Goal: Information Seeking & Learning: Learn about a topic

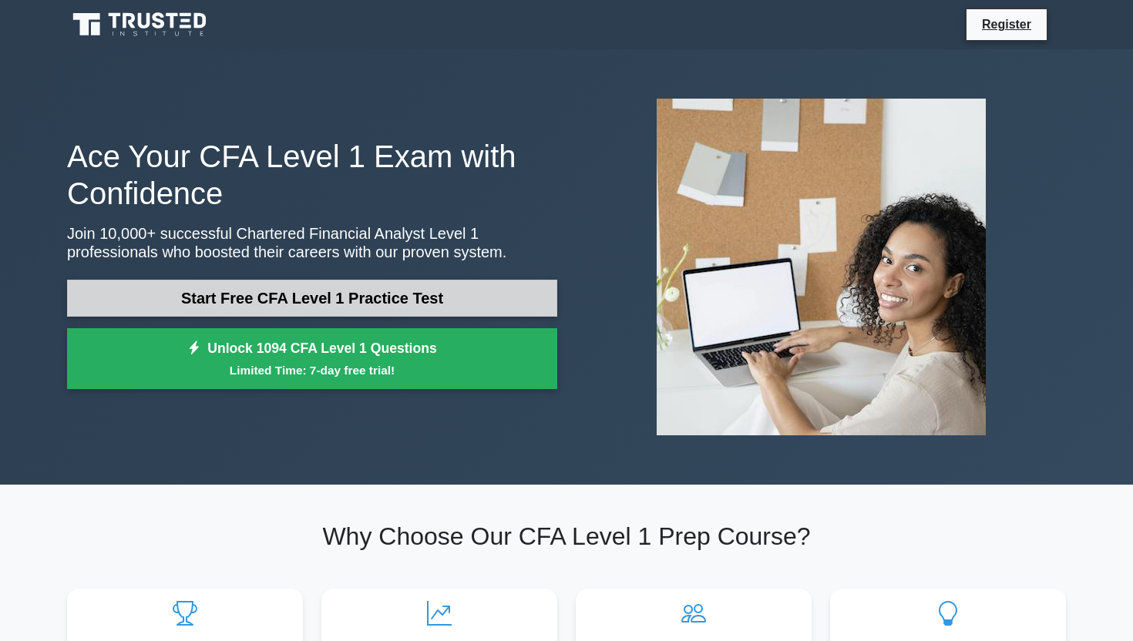
click at [364, 304] on link "Start Free CFA Level 1 Practice Test" at bounding box center [312, 298] width 490 height 37
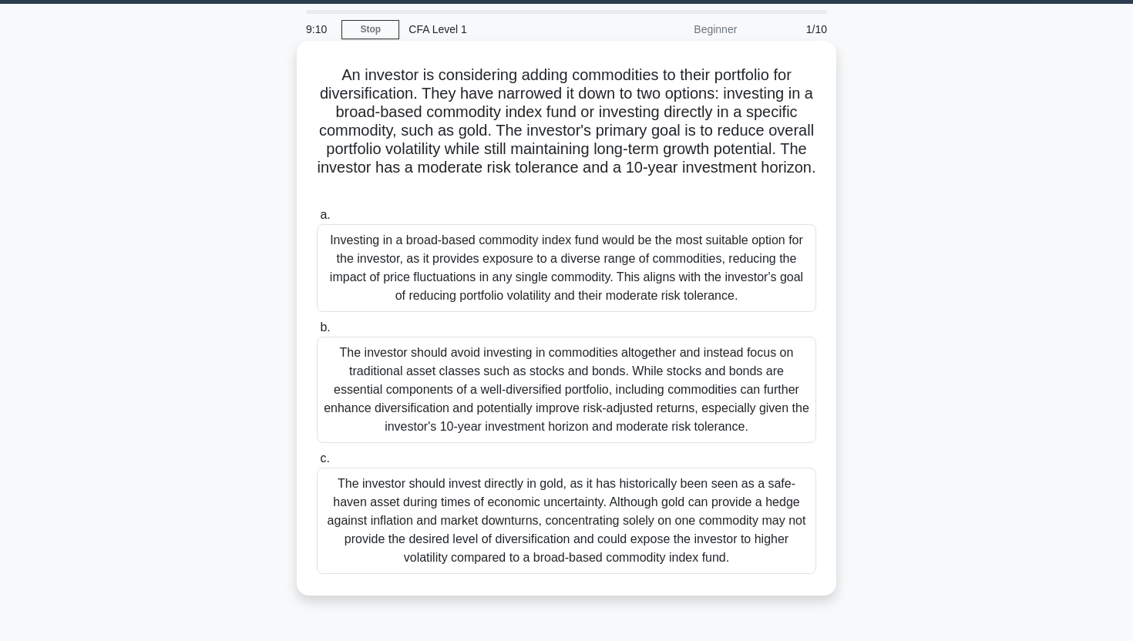
scroll to position [44, 0]
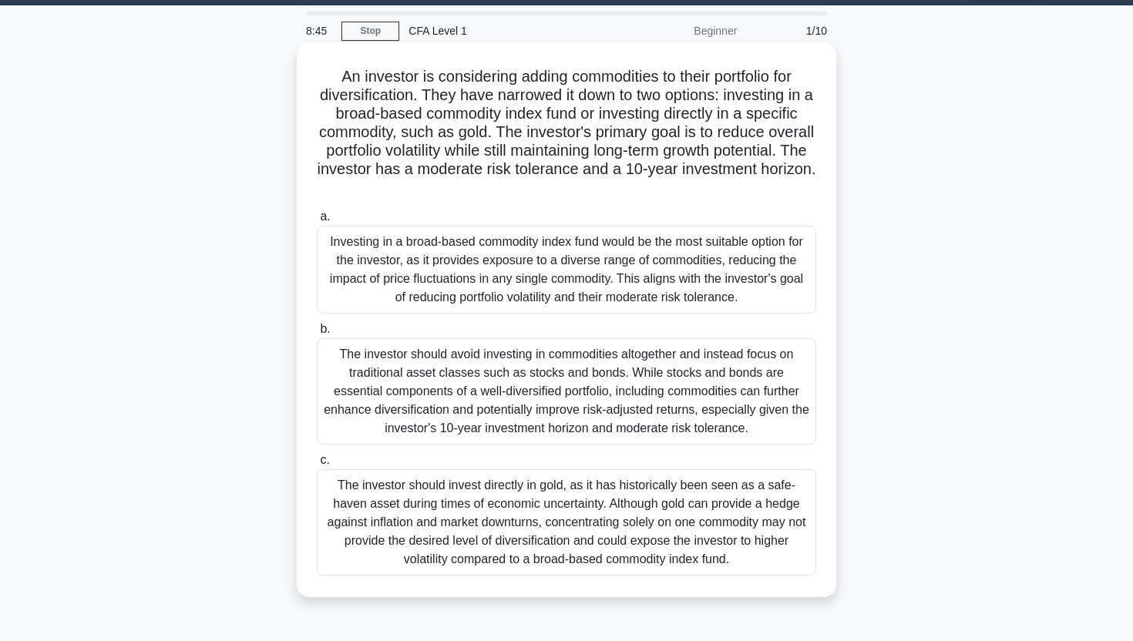
click at [619, 270] on div "Investing in a broad-based commodity index fund would be the most suitable opti…" at bounding box center [566, 270] width 499 height 88
click at [317, 222] on input "a. Investing in a broad-based commodity index fund would be the most suitable o…" at bounding box center [317, 217] width 0 height 10
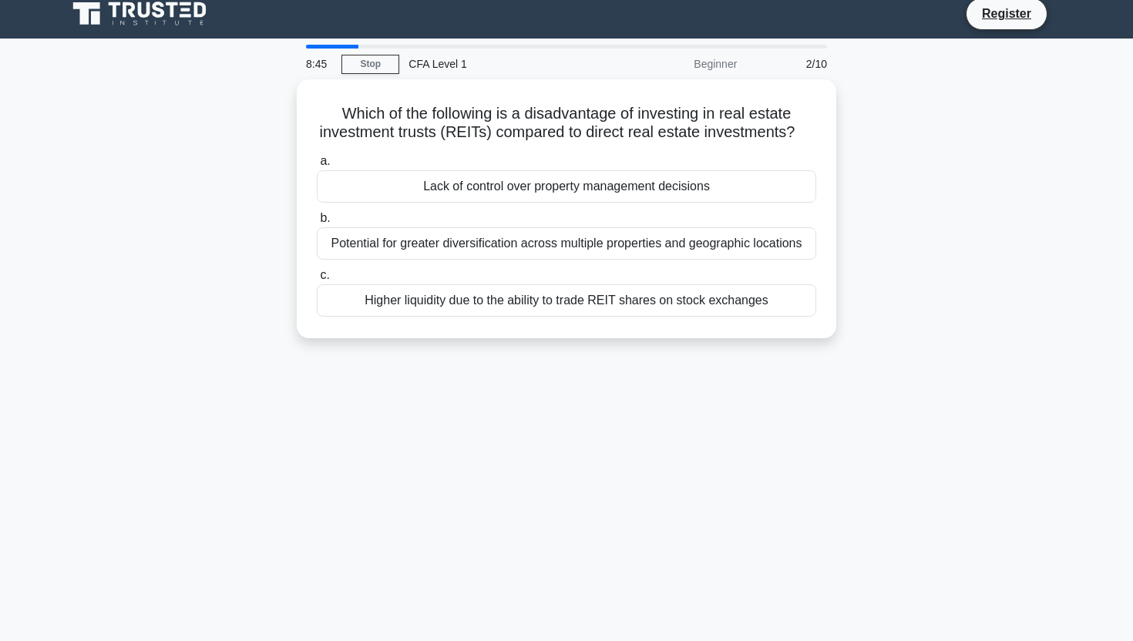
scroll to position [0, 0]
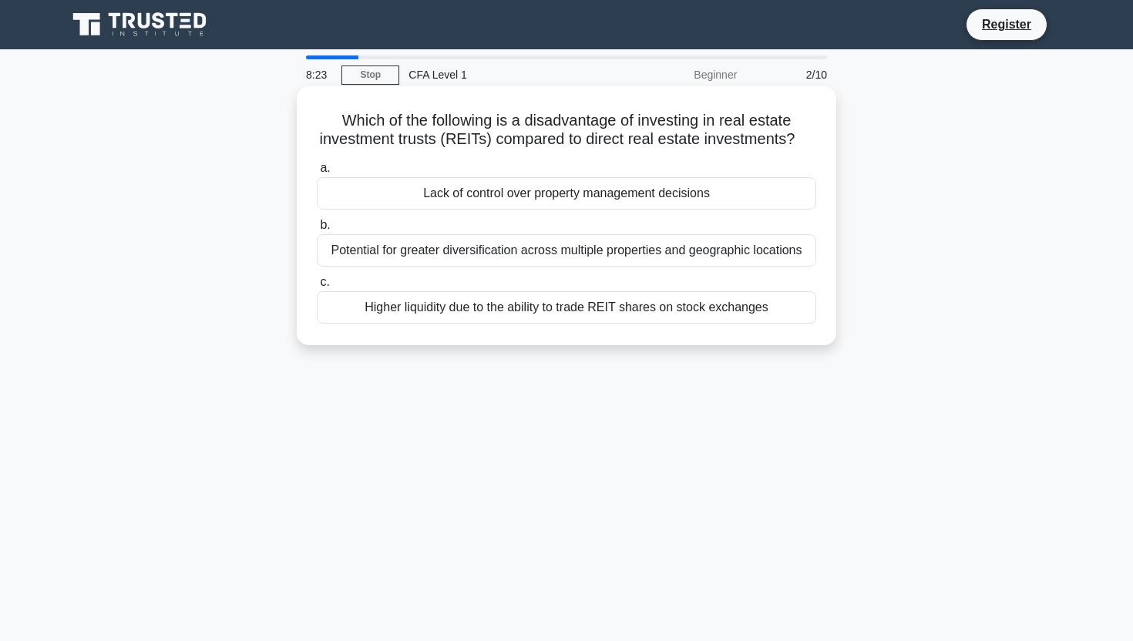
click at [629, 193] on div "Lack of control over property management decisions" at bounding box center [566, 193] width 499 height 32
click at [317, 173] on input "a. Lack of control over property management decisions" at bounding box center [317, 168] width 0 height 10
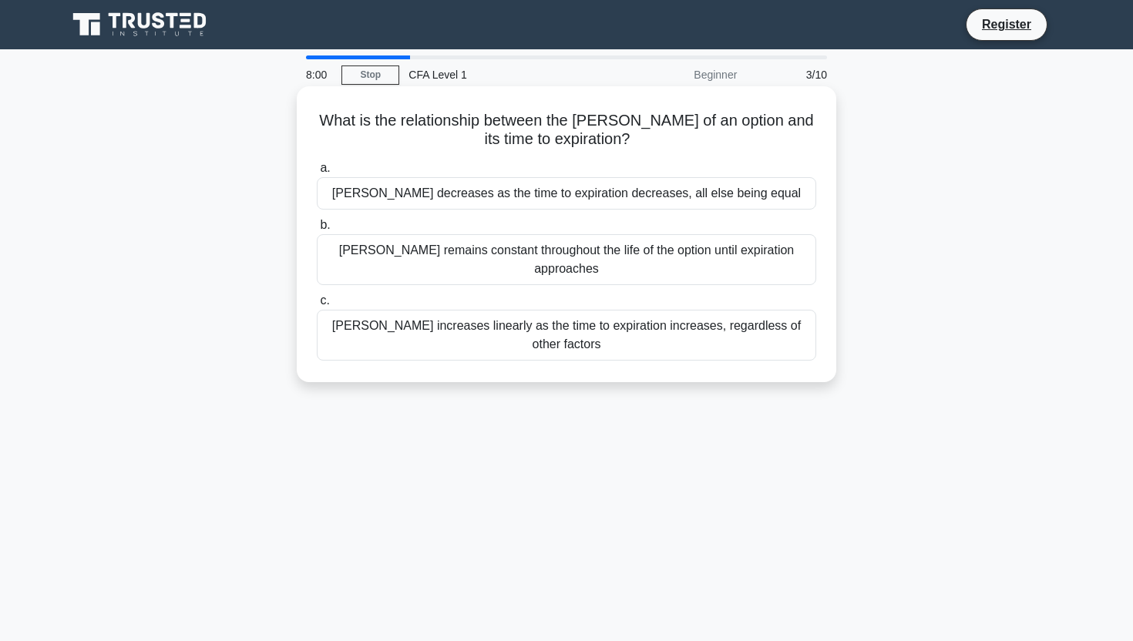
click at [629, 197] on div "Vega decreases as the time to expiration decreases, all else being equal" at bounding box center [566, 193] width 499 height 32
click at [317, 173] on input "a. Vega decreases as the time to expiration decreases, all else being equal" at bounding box center [317, 168] width 0 height 10
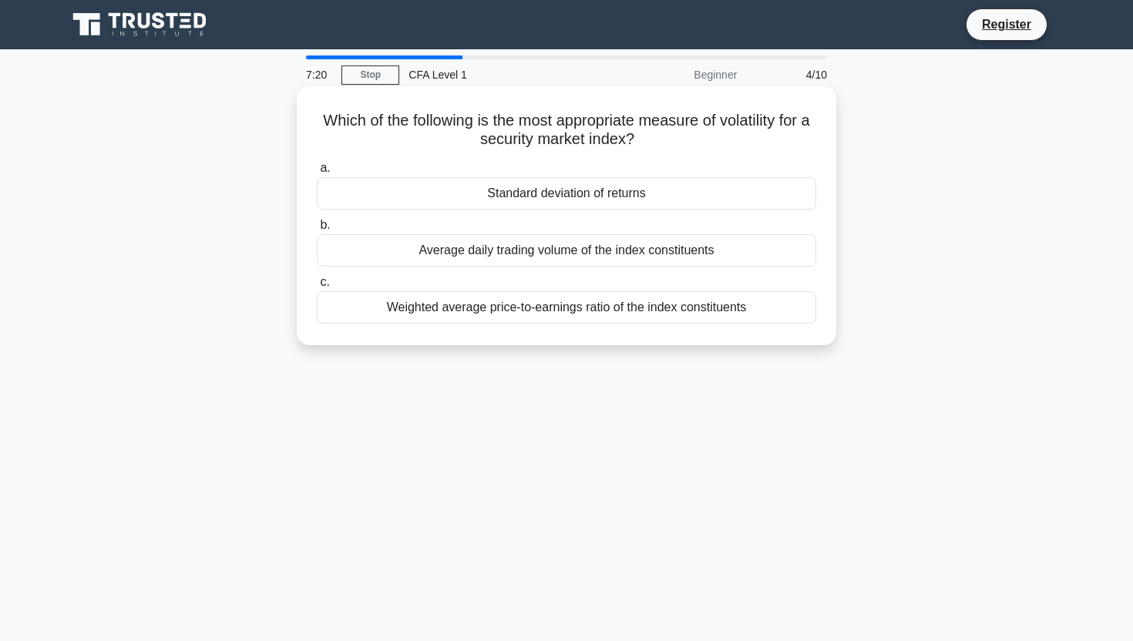
click at [586, 312] on div "Weighted average price-to-earnings ratio of the index constituents" at bounding box center [566, 307] width 499 height 32
click at [317, 287] on input "c. Weighted average price-to-earnings ratio of the index constituents" at bounding box center [317, 282] width 0 height 10
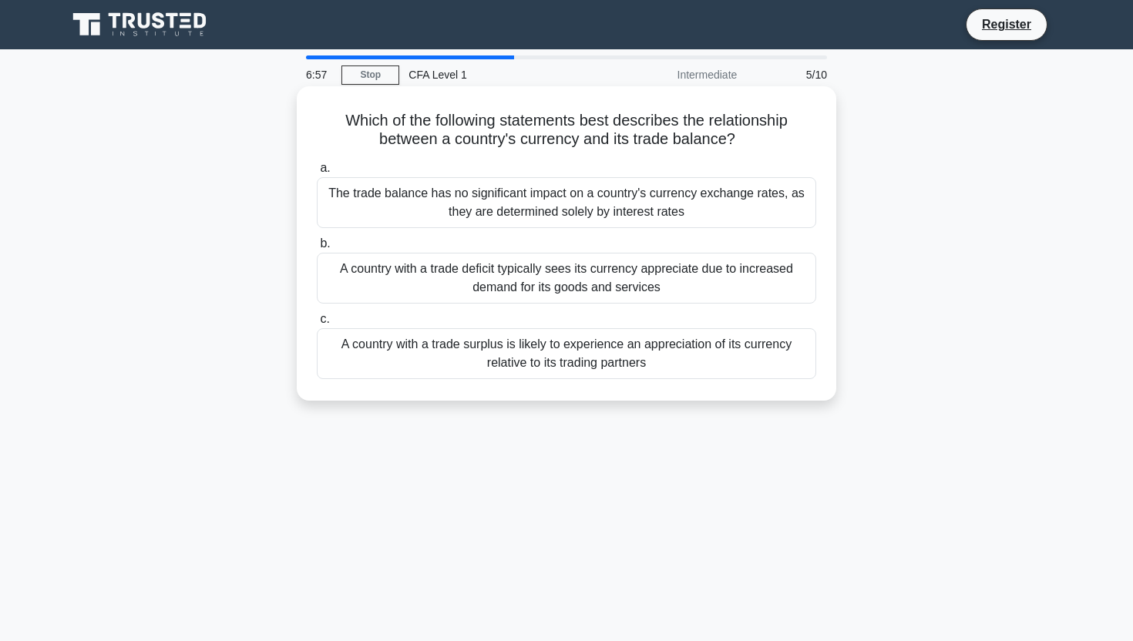
click at [622, 289] on div "A country with a trade deficit typically sees its currency appreciate due to in…" at bounding box center [566, 278] width 499 height 51
click at [317, 249] on input "b. A country with a trade deficit typically sees its currency appreciate due to…" at bounding box center [317, 244] width 0 height 10
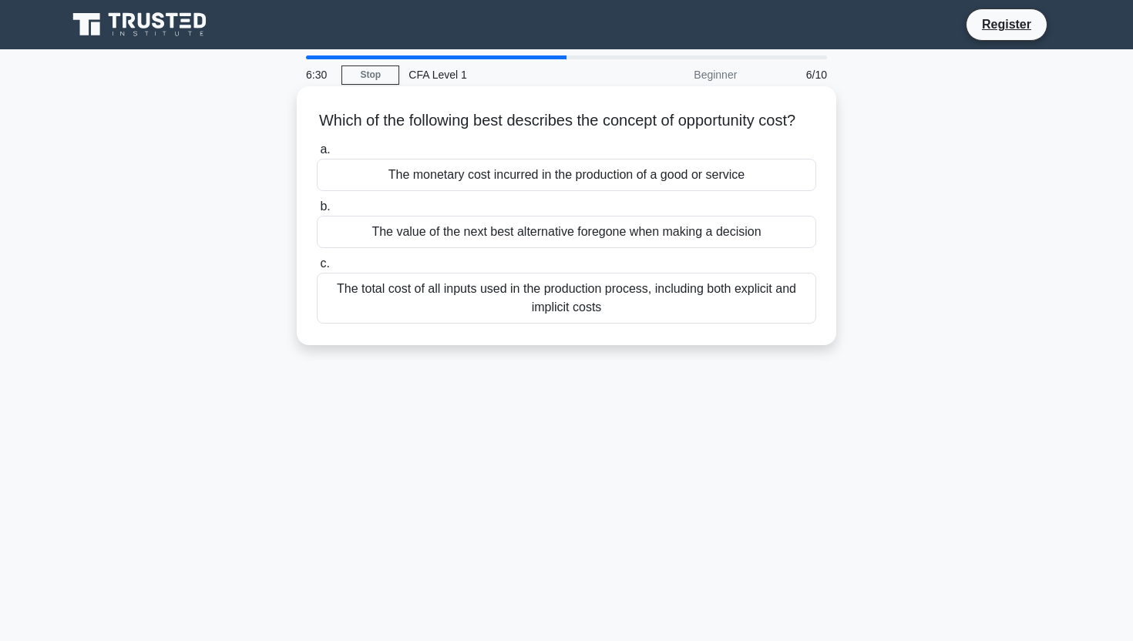
click at [587, 238] on div "The value of the next best alternative foregone when making a decision" at bounding box center [566, 232] width 499 height 32
click at [317, 212] on input "b. The value of the next best alternative foregone when making a decision" at bounding box center [317, 207] width 0 height 10
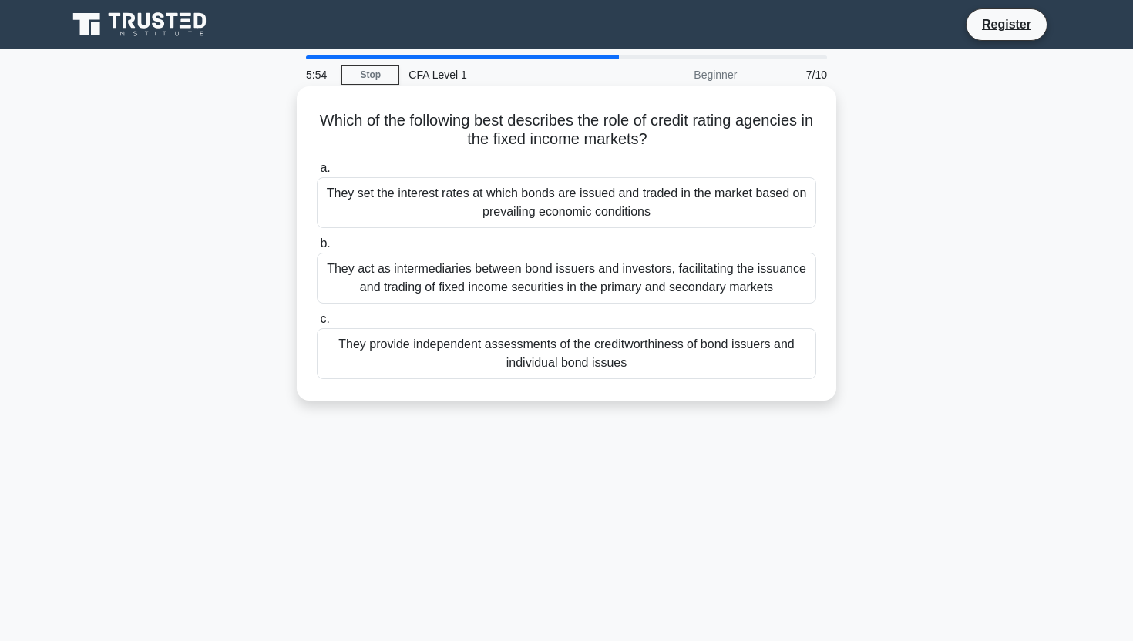
click at [599, 357] on div "They provide independent assessments of the creditworthiness of bond issuers an…" at bounding box center [566, 353] width 499 height 51
click at [317, 324] on input "c. They provide independent assessments of the creditworthiness of bond issuers…" at bounding box center [317, 319] width 0 height 10
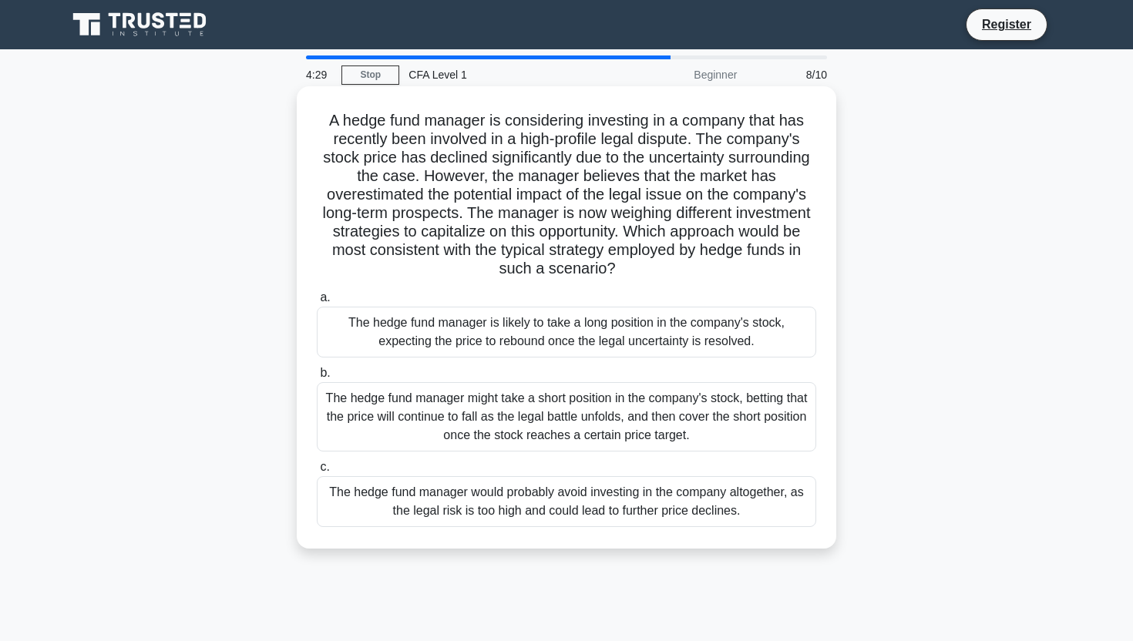
click at [610, 422] on div "The hedge fund manager might take a short position in the company's stock, bett…" at bounding box center [566, 416] width 499 height 69
click at [317, 378] on input "b. The hedge fund manager might take a short position in the company's stock, b…" at bounding box center [317, 373] width 0 height 10
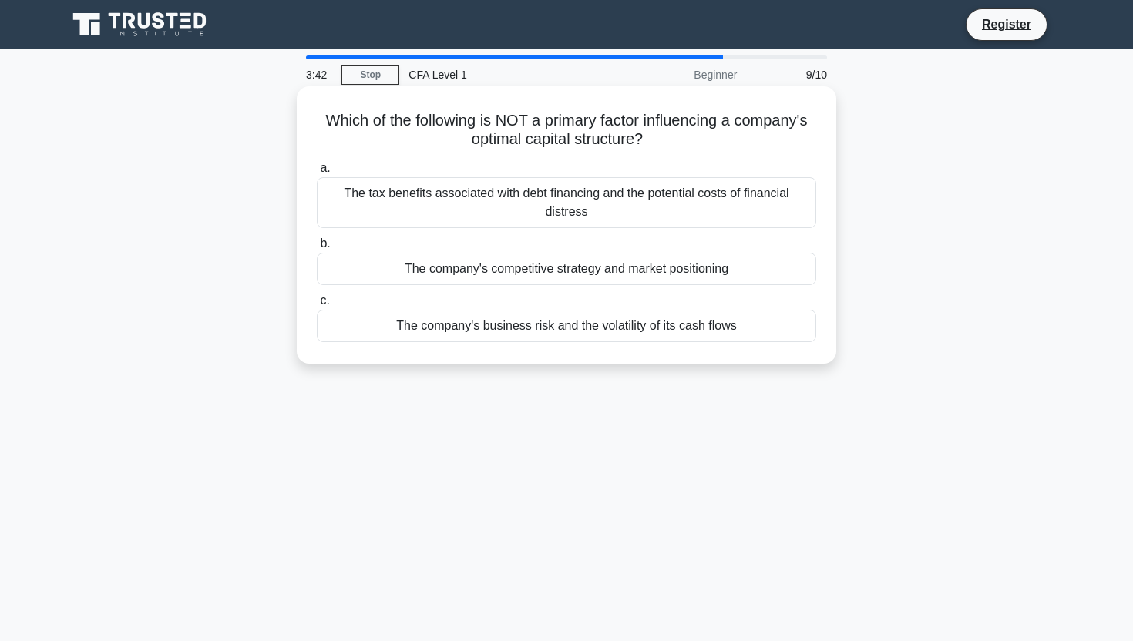
click at [616, 208] on div "The tax benefits associated with debt financing and the potential costs of fina…" at bounding box center [566, 202] width 499 height 51
click at [317, 173] on input "a. The tax benefits associated with debt financing and the potential costs of f…" at bounding box center [317, 168] width 0 height 10
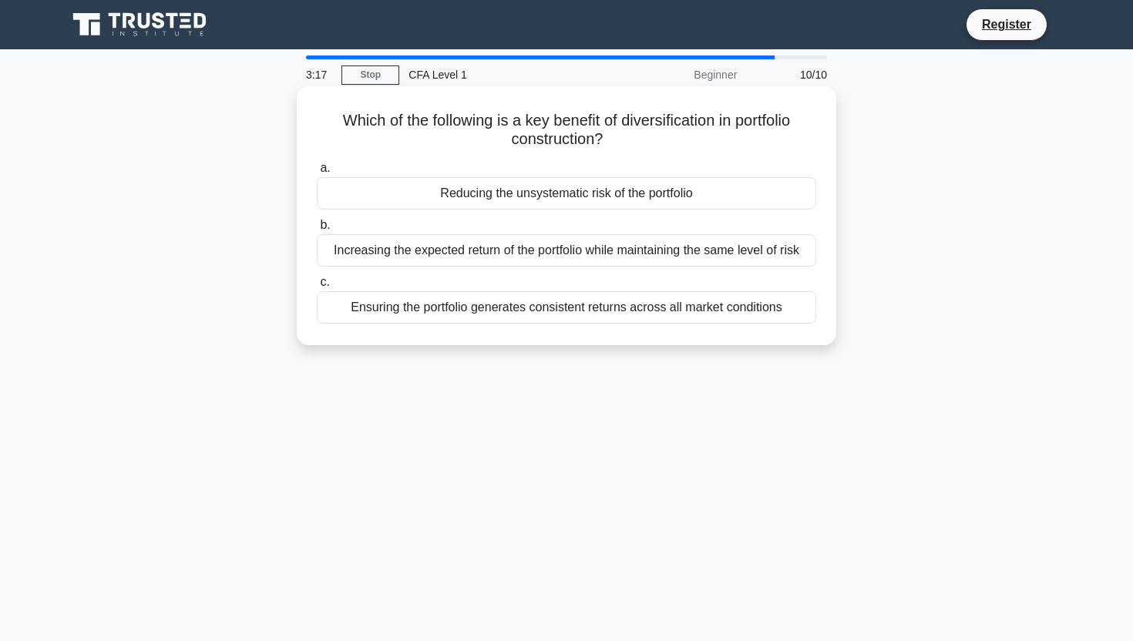
click at [599, 308] on div "Ensuring the portfolio generates consistent returns across all market conditions" at bounding box center [566, 307] width 499 height 32
click at [317, 287] on input "c. Ensuring the portfolio generates consistent returns across all market condit…" at bounding box center [317, 282] width 0 height 10
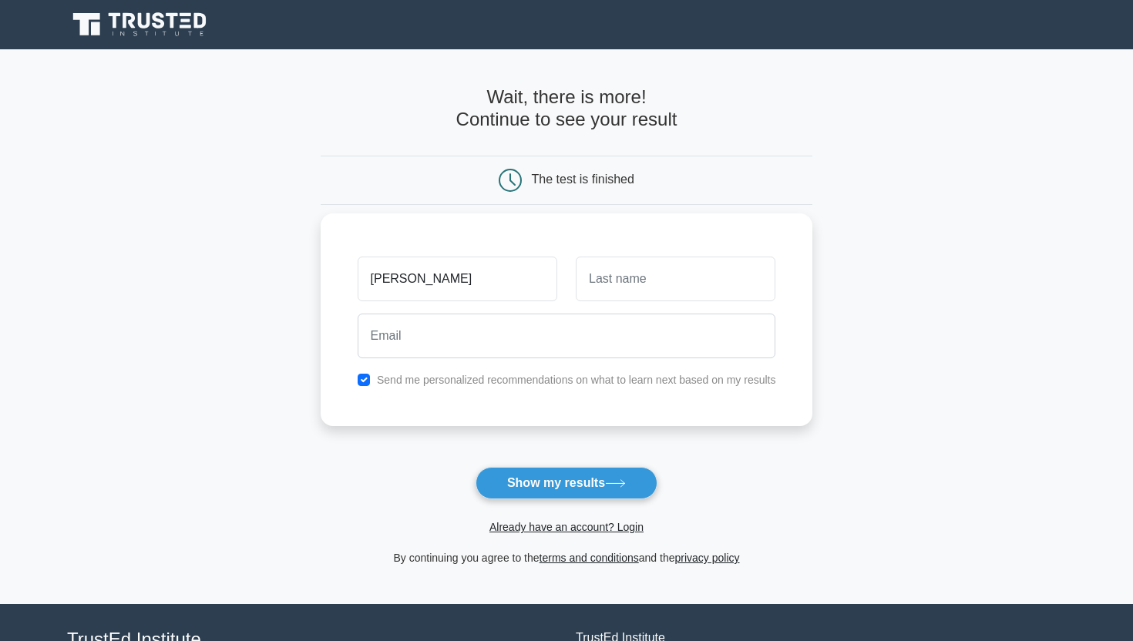
type input "Irina"
click at [720, 290] on input "text" at bounding box center [676, 279] width 200 height 45
type input "Petrova"
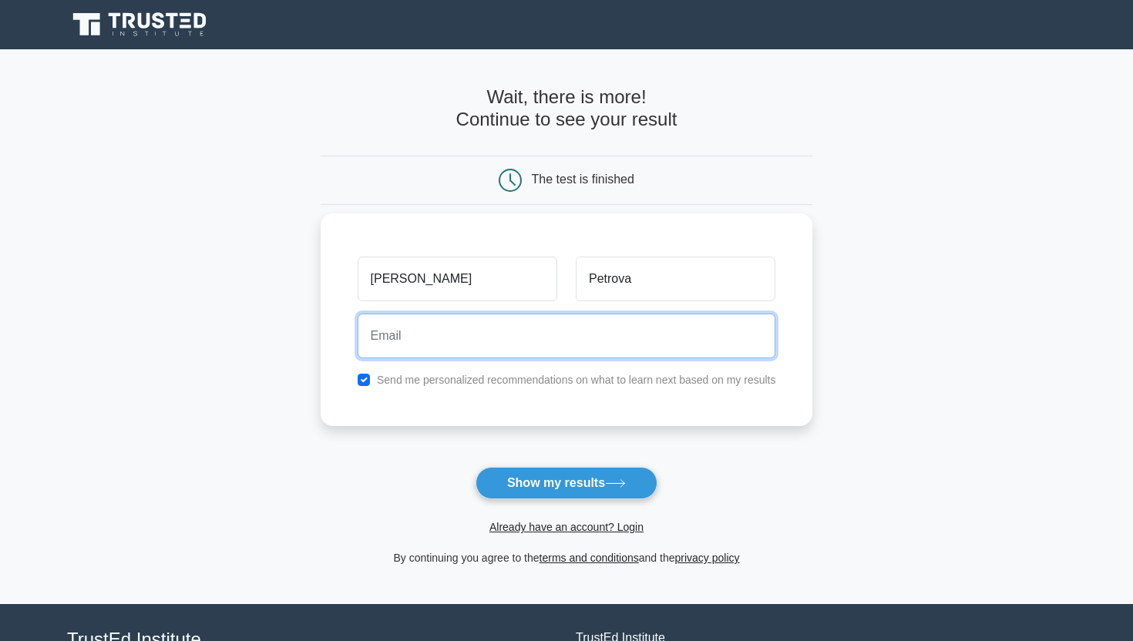
click at [649, 327] on input "email" at bounding box center [566, 336] width 418 height 45
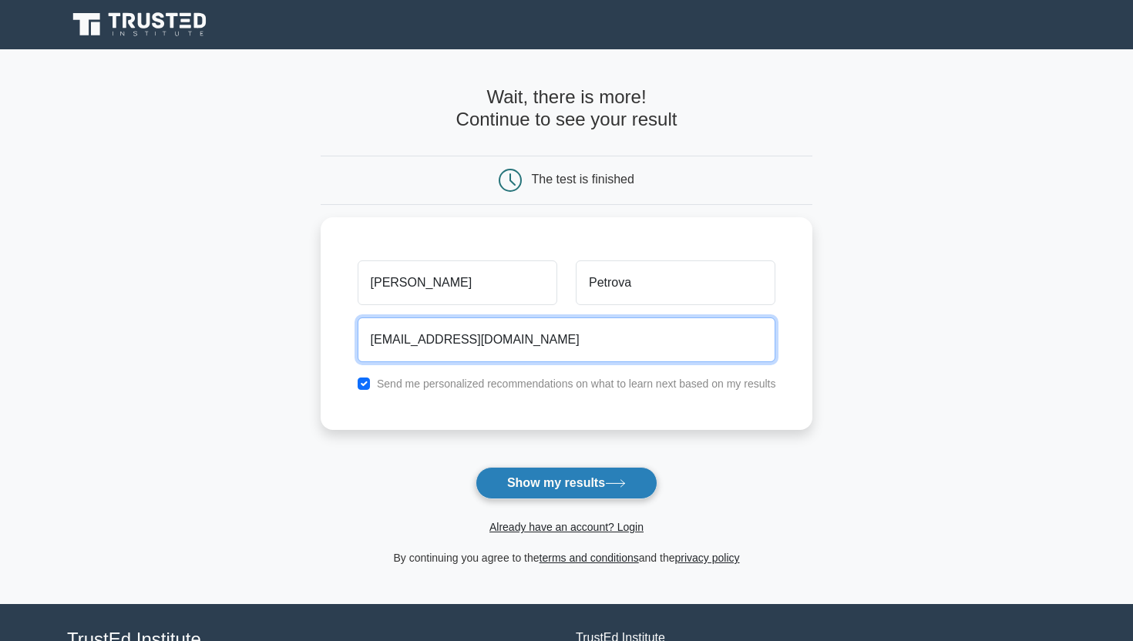
type input "irinaciyim@gmail.com"
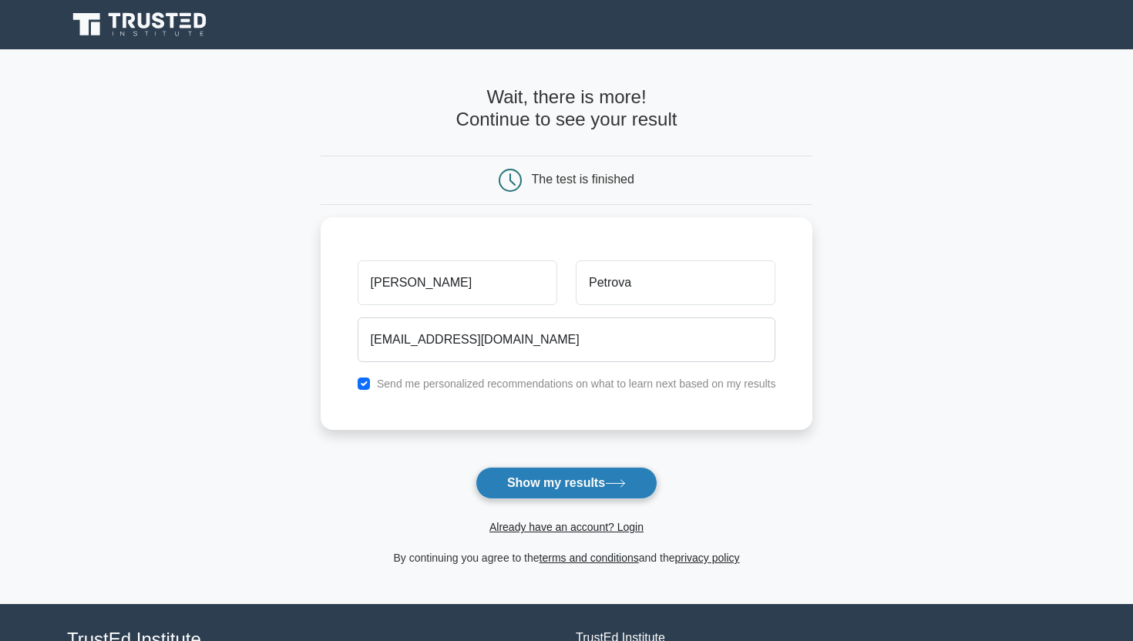
click at [545, 489] on button "Show my results" at bounding box center [566, 483] width 182 height 32
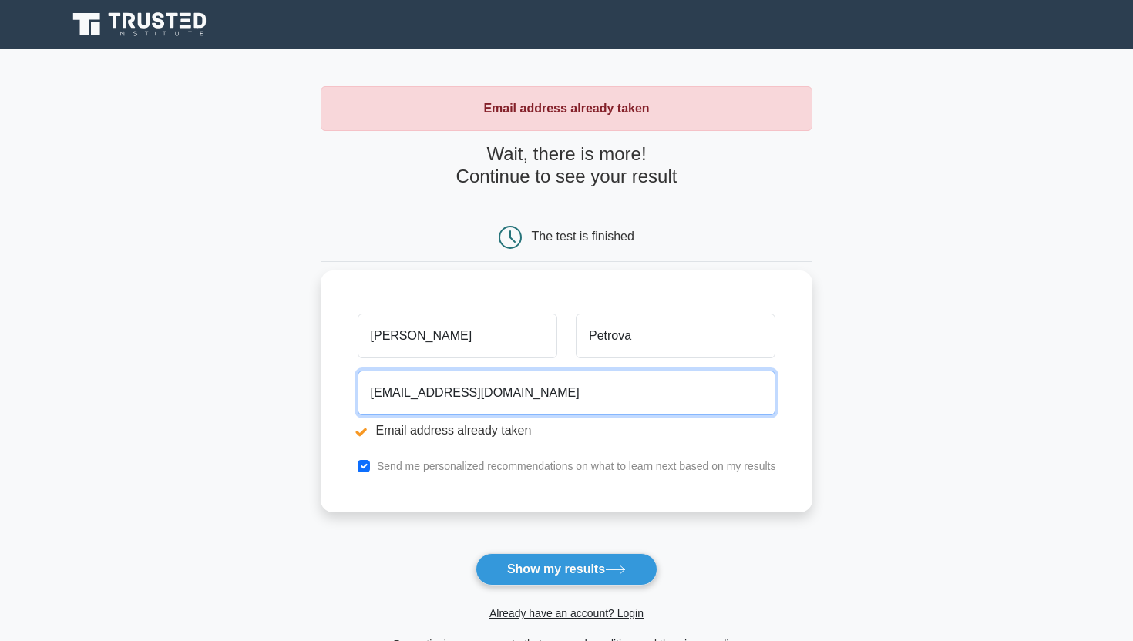
click at [506, 402] on input "[EMAIL_ADDRESS][DOMAIN_NAME]" at bounding box center [566, 393] width 418 height 45
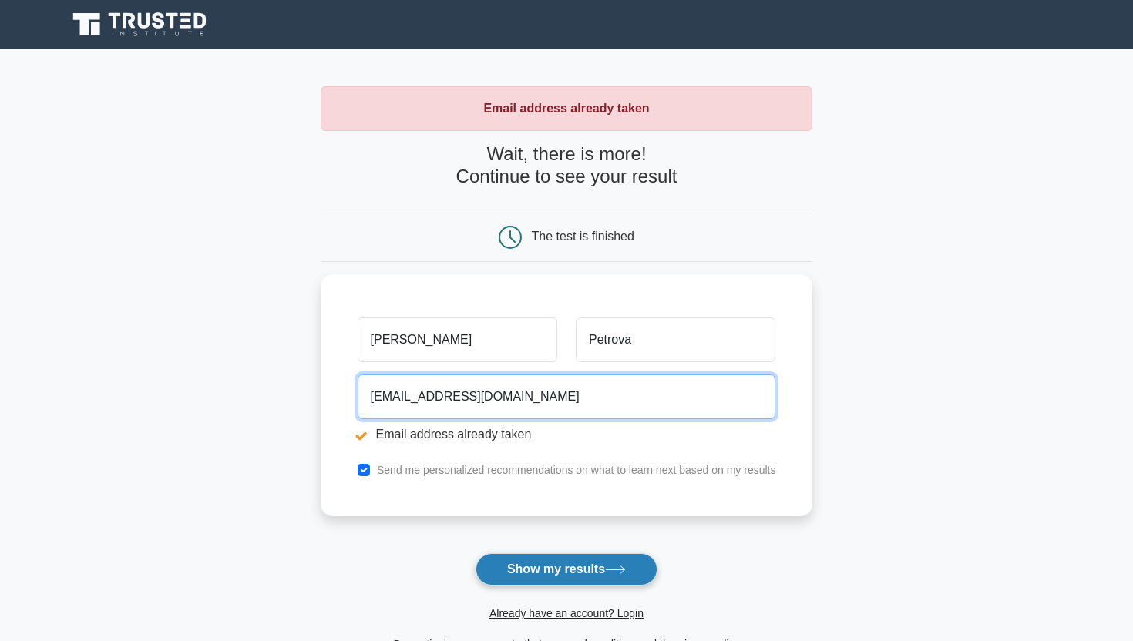
type input "[EMAIL_ADDRESS][DOMAIN_NAME]"
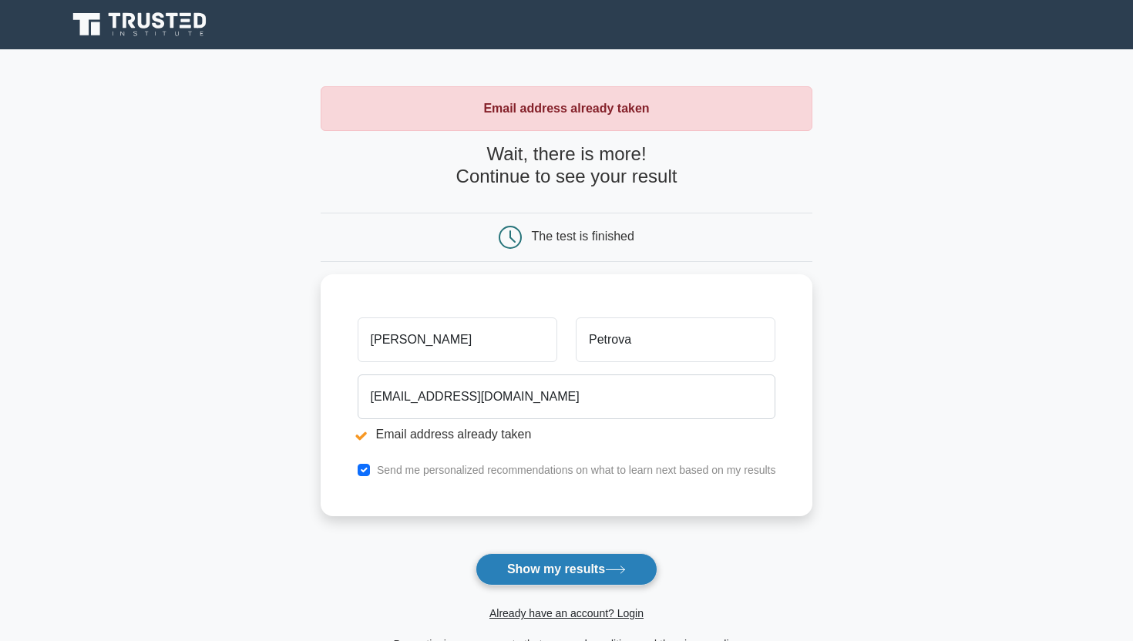
click at [533, 575] on button "Show my results" at bounding box center [566, 569] width 182 height 32
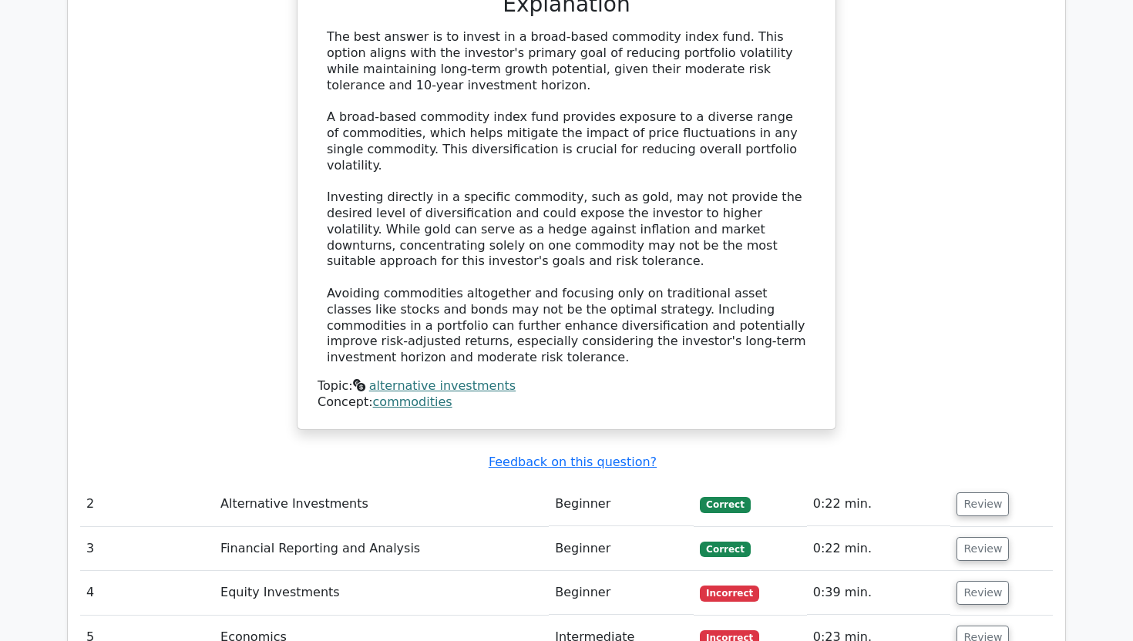
scroll to position [1888, 0]
click at [569, 482] on td "Beginner" at bounding box center [621, 504] width 145 height 44
click at [990, 492] on button "Review" at bounding box center [982, 504] width 52 height 24
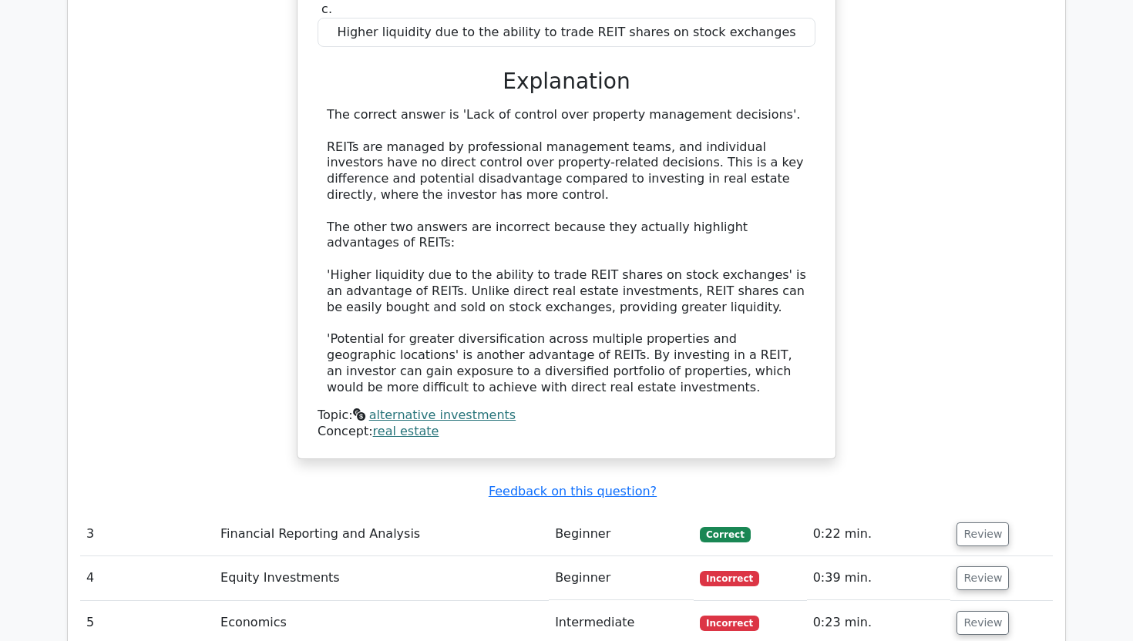
scroll to position [2646, 0]
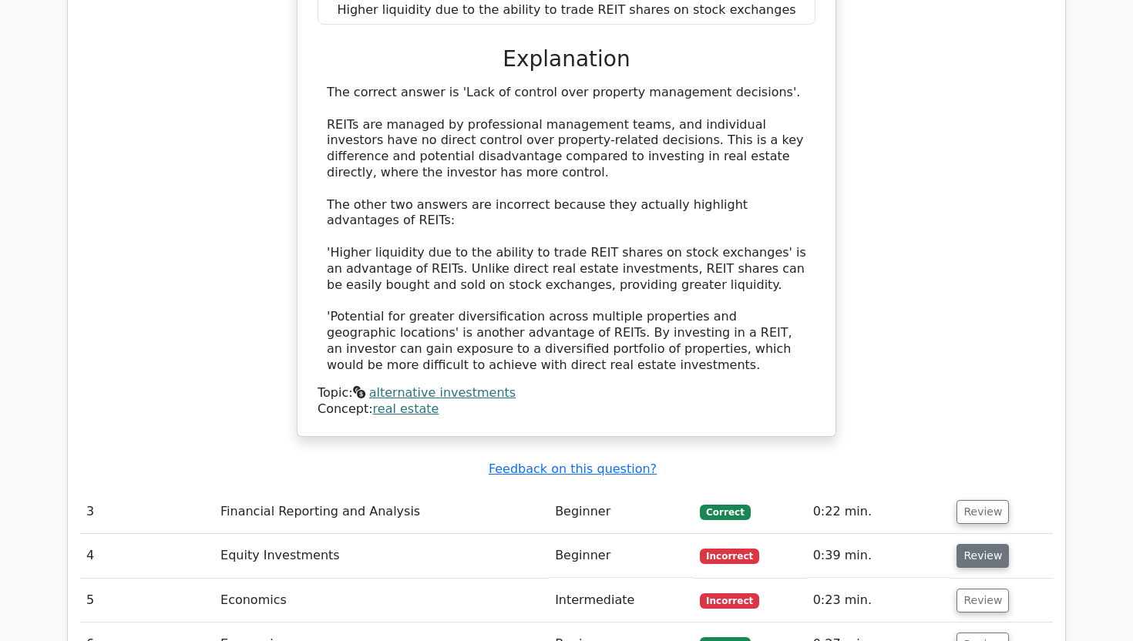
click at [990, 544] on button "Review" at bounding box center [982, 556] width 52 height 24
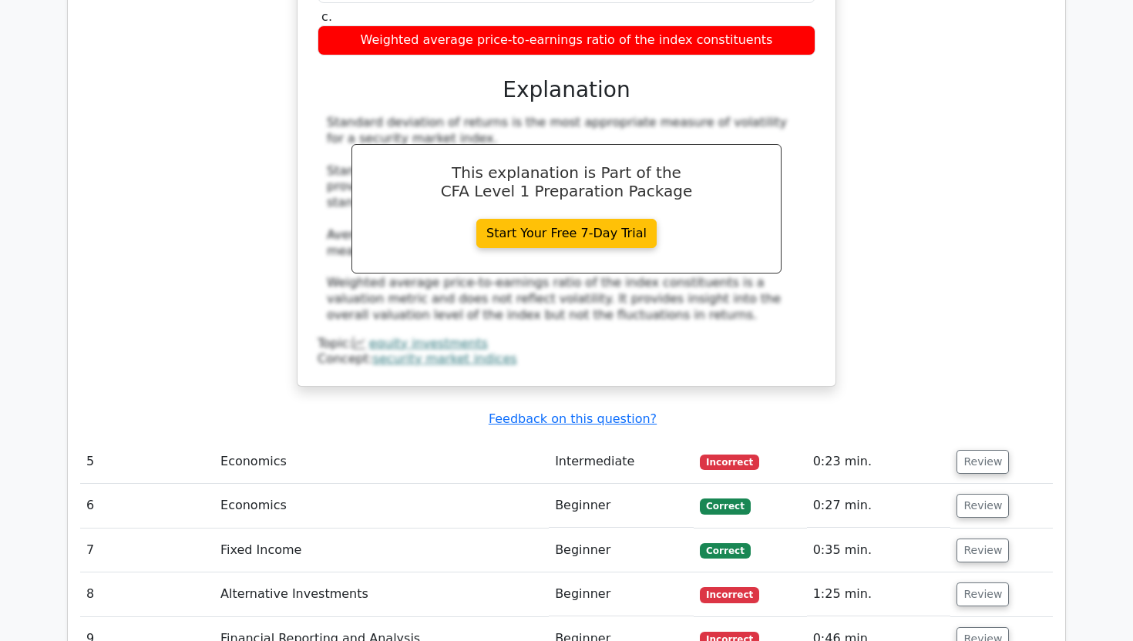
scroll to position [3392, 0]
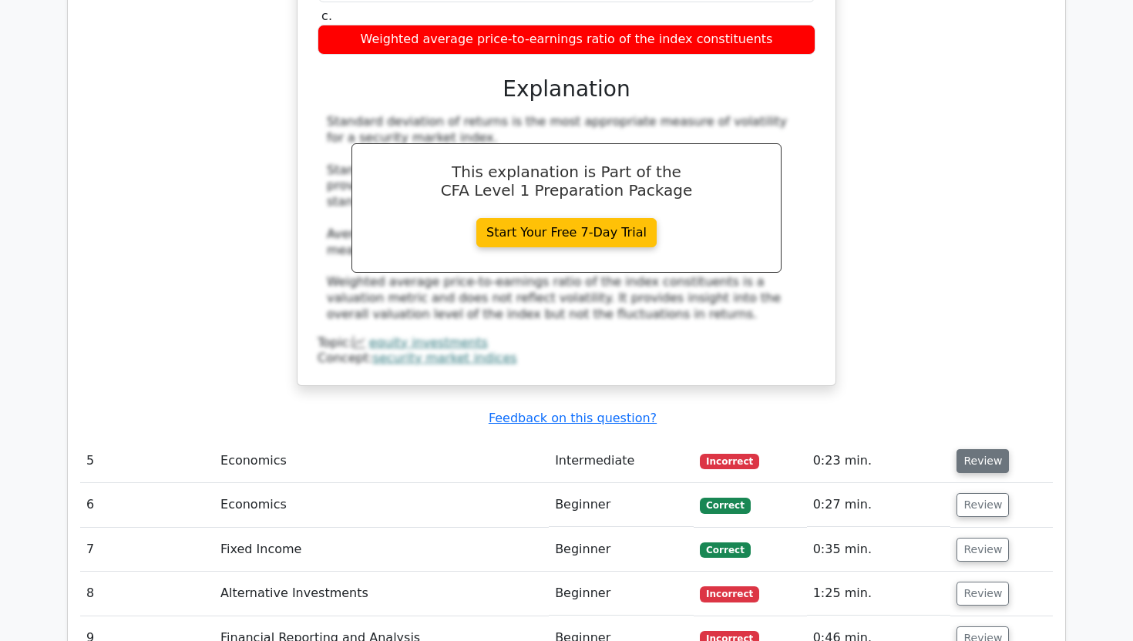
click at [986, 449] on button "Review" at bounding box center [982, 461] width 52 height 24
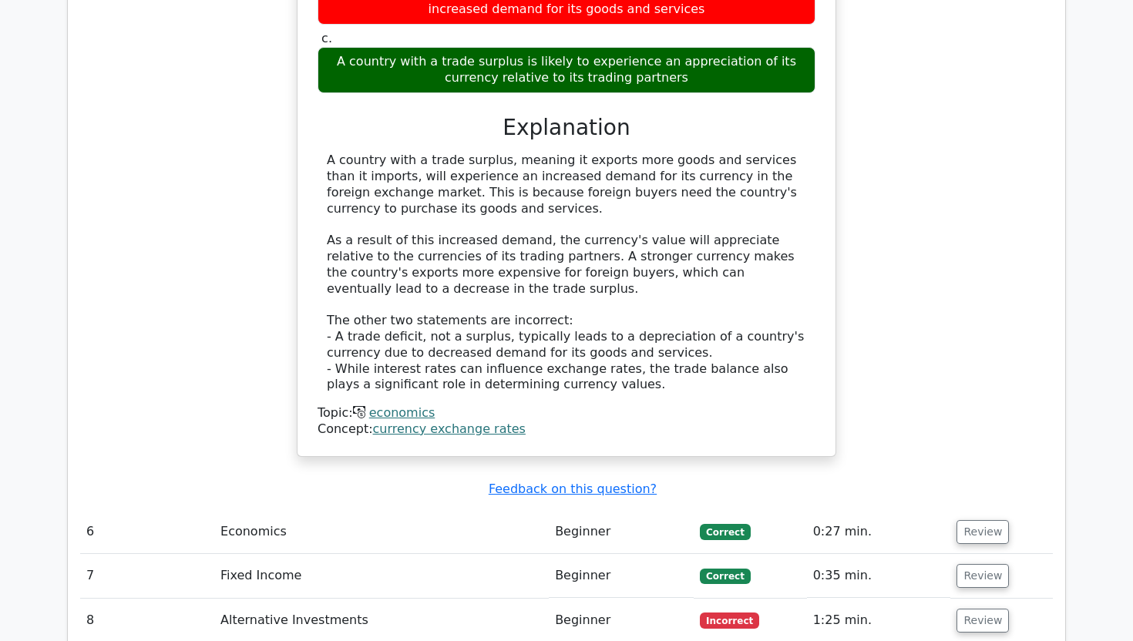
scroll to position [4072, 0]
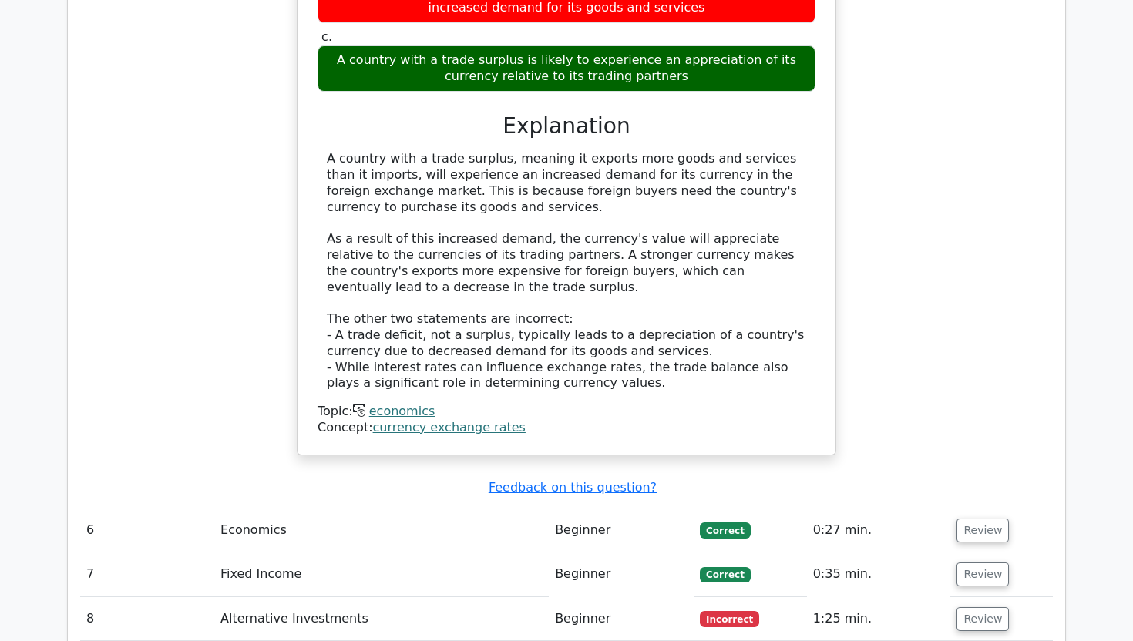
click at [827, 597] on td "1:25 min." at bounding box center [879, 619] width 144 height 44
click at [992, 607] on button "Review" at bounding box center [982, 619] width 52 height 24
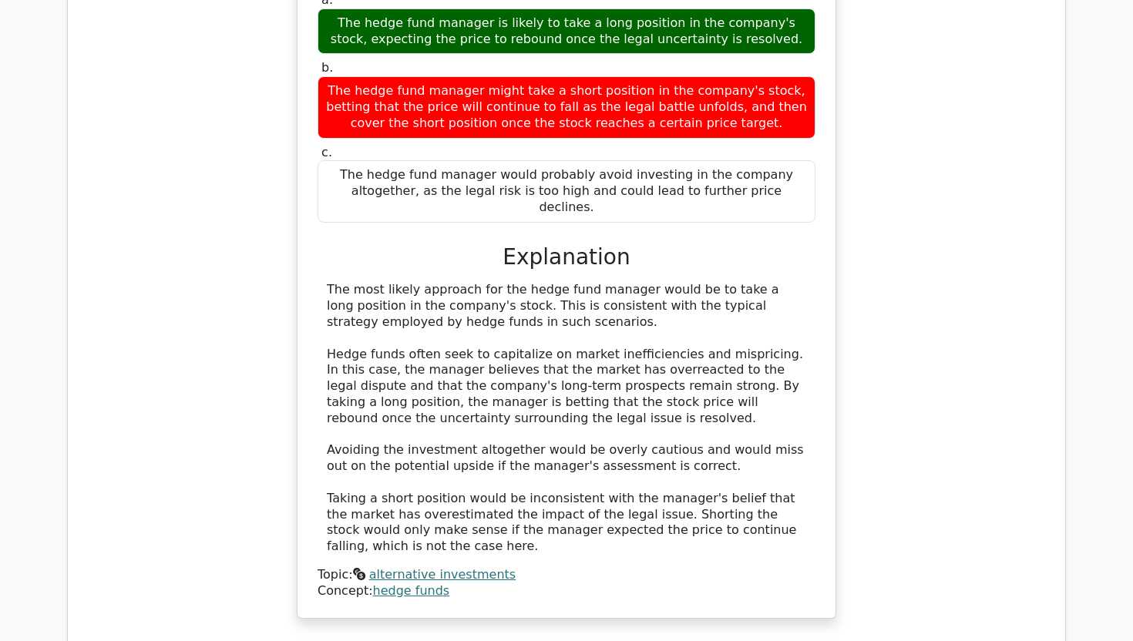
scroll to position [5125, 0]
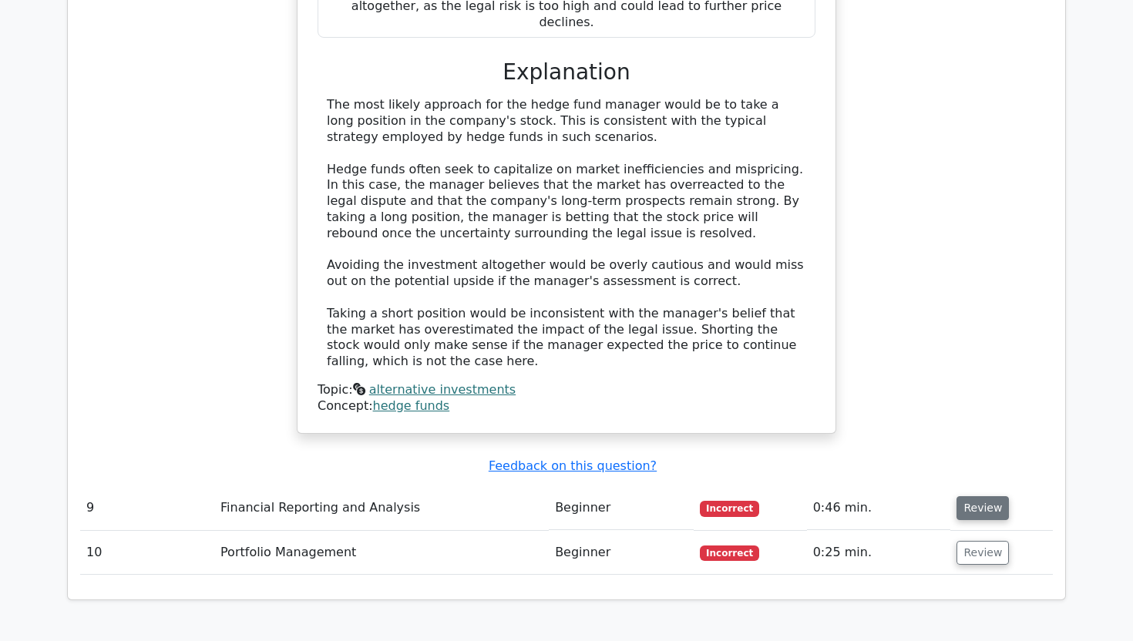
click at [979, 496] on button "Review" at bounding box center [982, 508] width 52 height 24
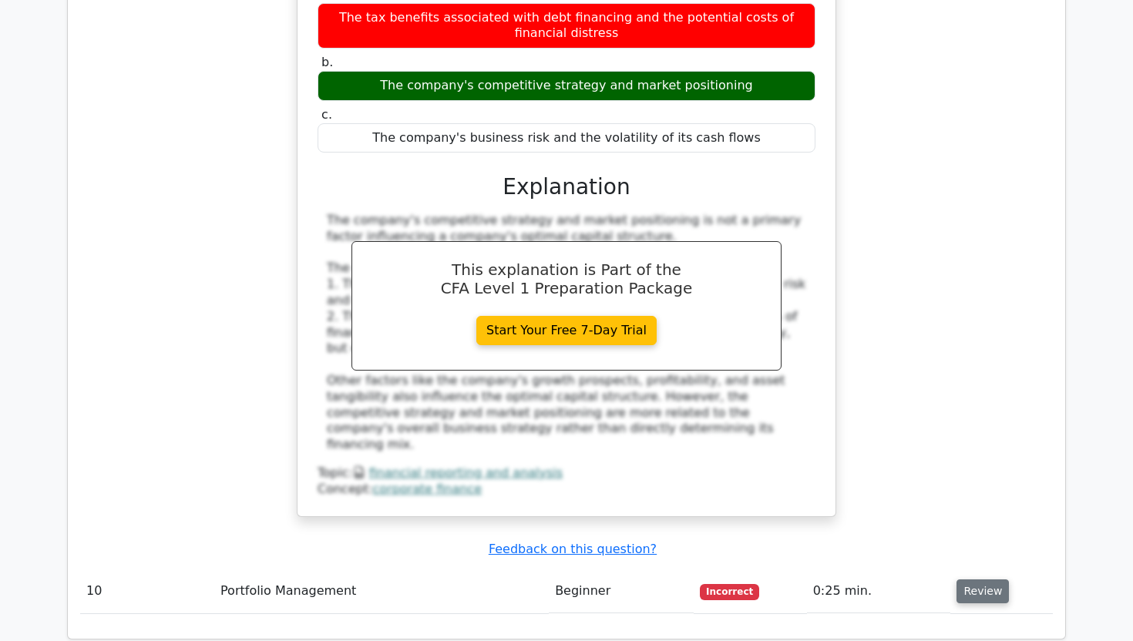
scroll to position [5754, 0]
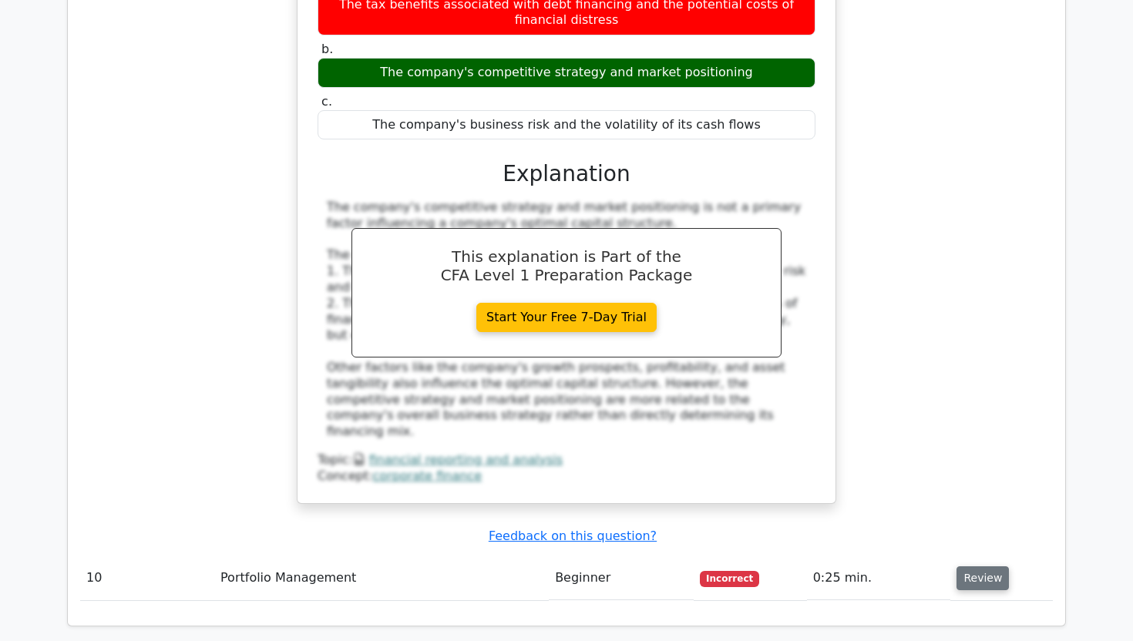
click at [996, 566] on button "Review" at bounding box center [982, 578] width 52 height 24
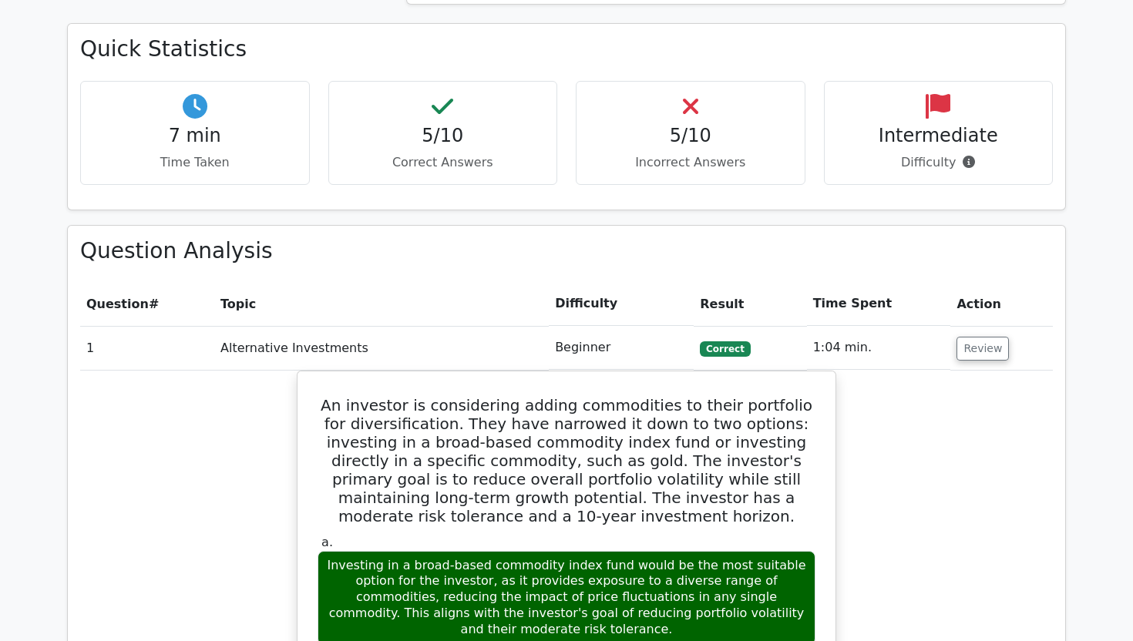
scroll to position [0, 0]
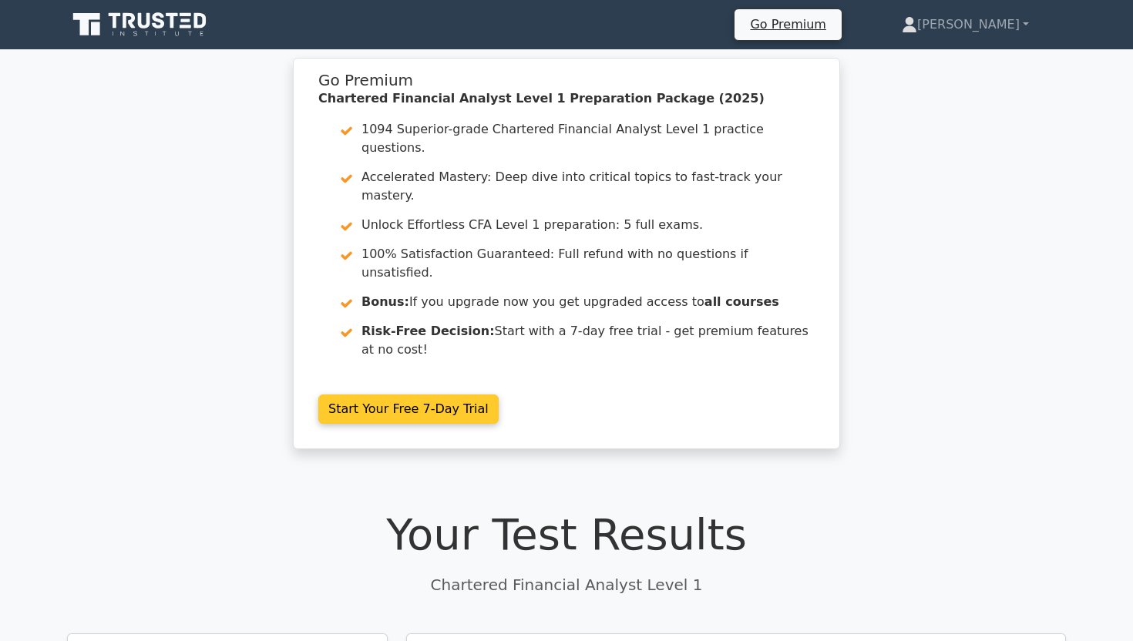
click at [387, 394] on link "Start Your Free 7-Day Trial" at bounding box center [408, 408] width 180 height 29
